Goal: Task Accomplishment & Management: Use online tool/utility

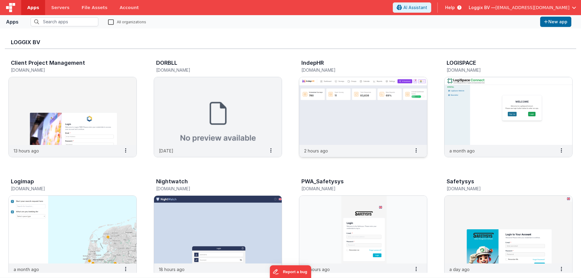
click at [395, 113] on img at bounding box center [363, 111] width 128 height 68
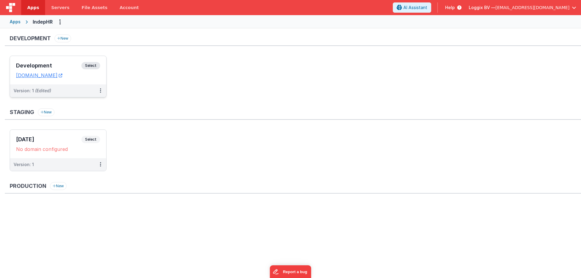
click at [92, 64] on span "Select" at bounding box center [90, 65] width 19 height 7
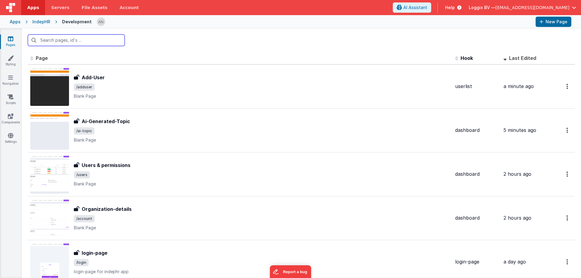
click at [78, 41] on input "text" at bounding box center [76, 41] width 97 height 12
click at [35, 8] on span "Apps" at bounding box center [33, 8] width 12 height 6
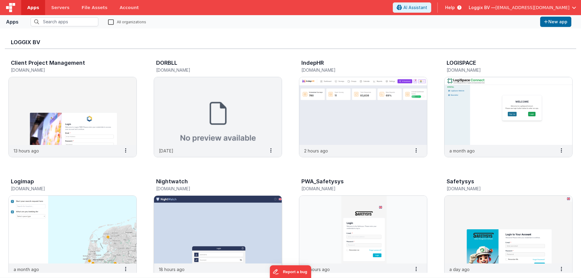
click at [226, 238] on img at bounding box center [218, 230] width 128 height 68
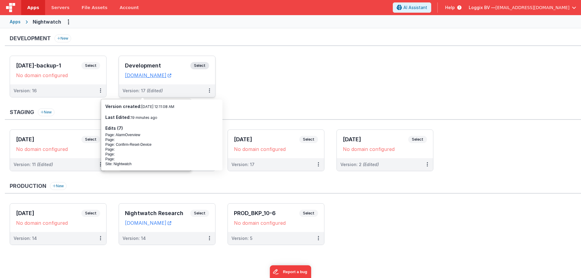
click at [199, 64] on span "Select" at bounding box center [199, 65] width 19 height 7
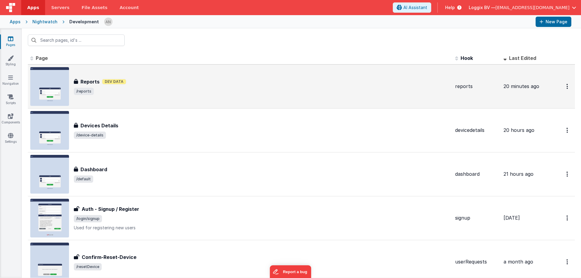
click at [157, 89] on span "/reports" at bounding box center [262, 91] width 377 height 7
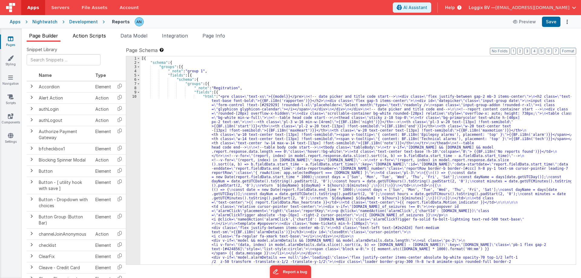
click at [106, 35] on span "Action Scripts" at bounding box center [89, 36] width 33 height 6
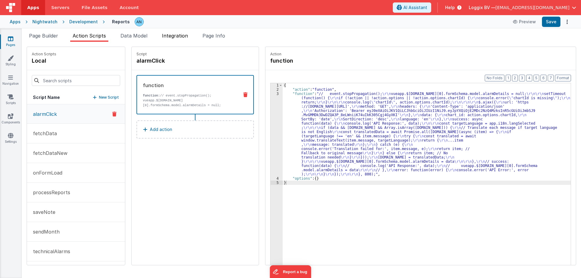
click at [182, 35] on span "Integration" at bounding box center [175, 36] width 26 height 6
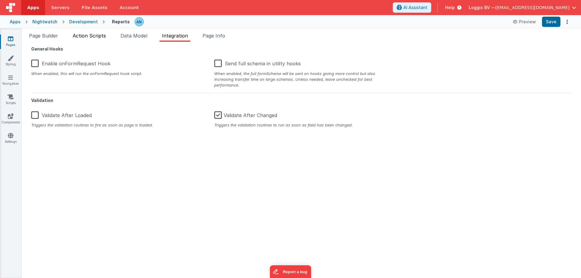
click at [98, 37] on span "Action Scripts" at bounding box center [89, 36] width 33 height 6
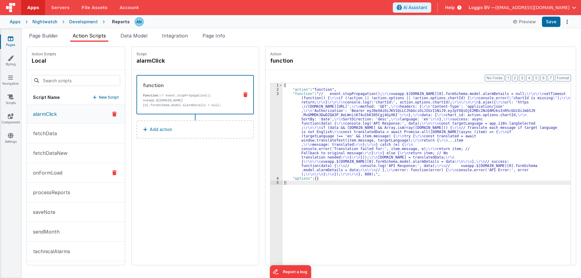
click at [77, 171] on button "onFormLoad" at bounding box center [76, 173] width 98 height 20
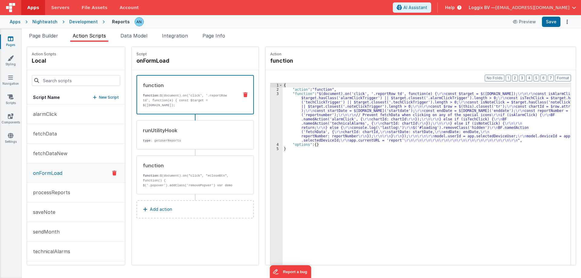
click at [229, 91] on div "function function: $(document).on('click', '.reportRow td', function(e) { const…" at bounding box center [195, 94] width 117 height 39
click at [199, 133] on div "runUtilityHook" at bounding box center [188, 130] width 91 height 7
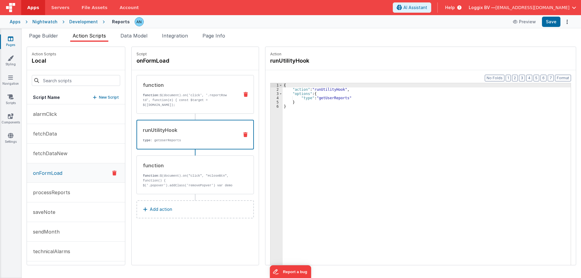
click at [201, 91] on div "function function: $(document).on('click', '.reportRow td', function(e) { const…" at bounding box center [185, 94] width 97 height 26
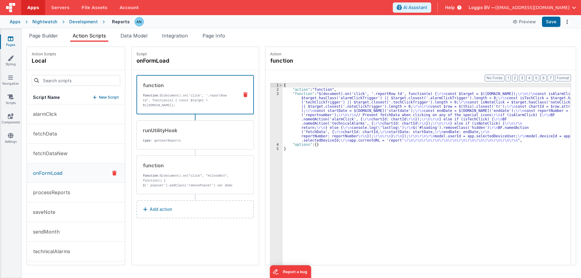
click at [272, 94] on div "3" at bounding box center [277, 117] width 12 height 51
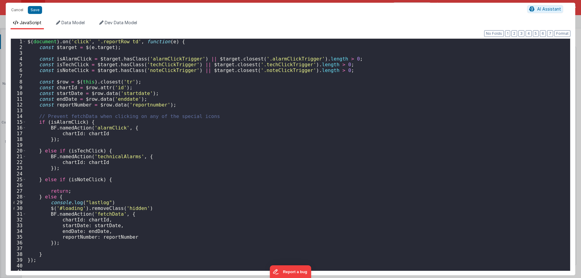
scroll to position [91, 0]
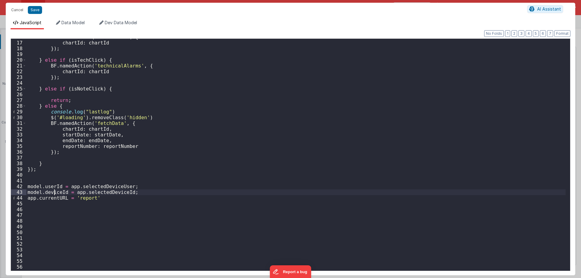
click at [55, 193] on div "BF . namedAction ( 'alarmClick' , { chartId : chartId }) ; } else if ( isTechCl…" at bounding box center [295, 155] width 539 height 243
click at [53, 184] on div "BF . namedAction ( 'alarmClick' , { chartId : chartId }) ; } else if ( isTechCl…" at bounding box center [295, 155] width 539 height 243
click at [52, 184] on div "BF . namedAction ( 'alarmClick' , { chartId : chartId }) ; } else if ( isTechCl…" at bounding box center [295, 155] width 539 height 243
click at [57, 192] on div "BF . namedAction ( 'alarmClick' , { chartId : chartId }) ; } else if ( isTechCl…" at bounding box center [295, 155] width 539 height 243
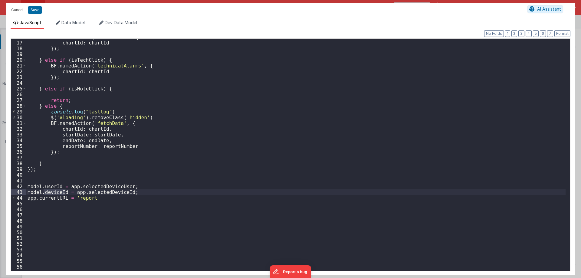
click at [57, 192] on div "BF . namedAction ( 'alarmClick' , { chartId : chartId }) ; } else if ( isTechCl…" at bounding box center [295, 155] width 539 height 243
click at [19, 5] on div "Cancel Save AI Assistant" at bounding box center [291, 10] width 570 height 15
click at [19, 7] on button "Cancel" at bounding box center [17, 10] width 18 height 8
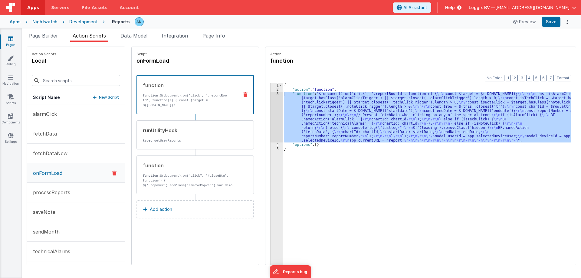
click at [12, 41] on link "Pages" at bounding box center [11, 42] width 22 height 12
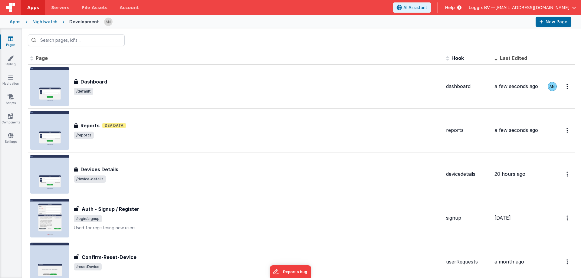
click at [294, 29] on div at bounding box center [301, 40] width 559 height 24
